Goal: Browse casually

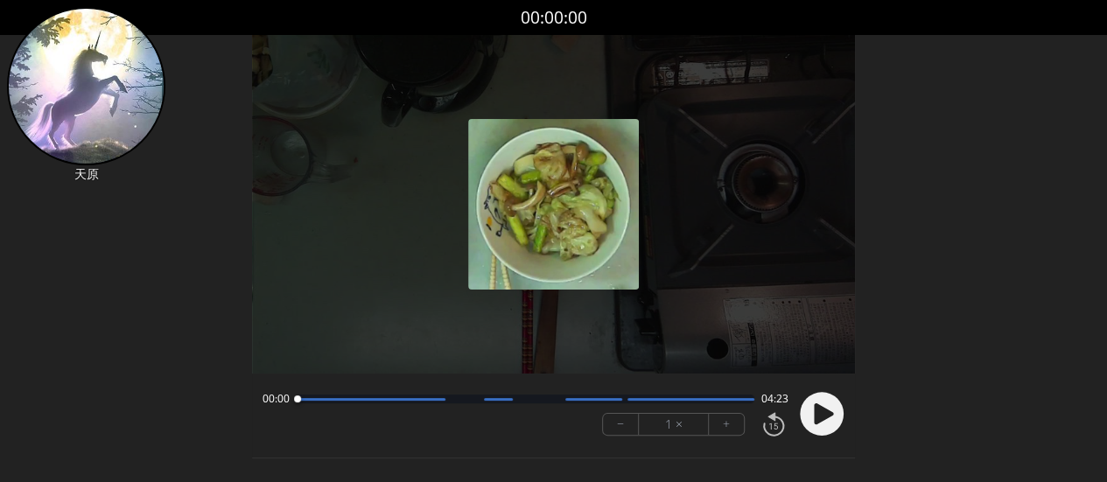
click at [814, 415] on circle at bounding box center [822, 415] width 44 height 44
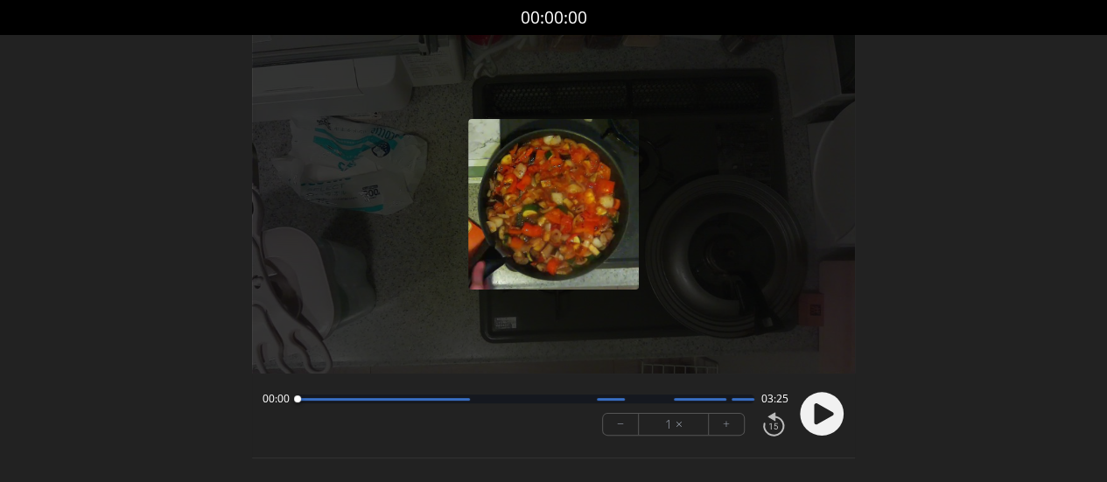
click at [823, 412] on icon at bounding box center [823, 414] width 19 height 21
